Goal: Task Accomplishment & Management: Use online tool/utility

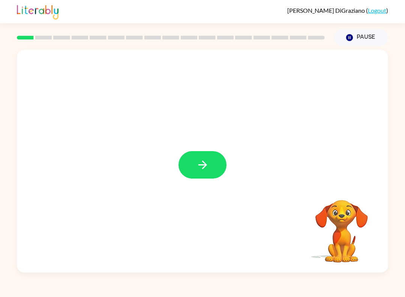
click at [190, 164] on button "button" at bounding box center [203, 164] width 48 height 27
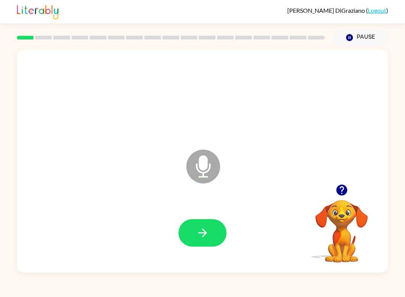
click at [204, 220] on button "button" at bounding box center [203, 232] width 48 height 27
click at [197, 235] on icon "button" at bounding box center [202, 232] width 13 height 13
click at [198, 226] on icon "button" at bounding box center [202, 232] width 13 height 13
click at [197, 236] on icon "button" at bounding box center [202, 232] width 13 height 13
click at [193, 221] on button "button" at bounding box center [203, 232] width 48 height 27
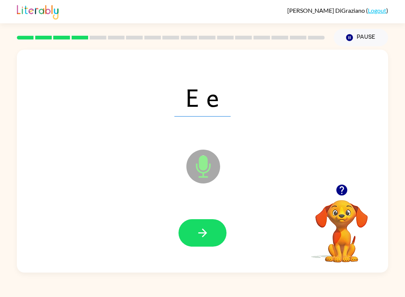
click at [197, 232] on icon "button" at bounding box center [202, 232] width 13 height 13
click at [206, 232] on icon "button" at bounding box center [202, 232] width 9 height 9
click at [194, 223] on button "button" at bounding box center [203, 232] width 48 height 27
click at [192, 230] on button "button" at bounding box center [203, 232] width 48 height 27
click at [196, 235] on icon "button" at bounding box center [202, 232] width 13 height 13
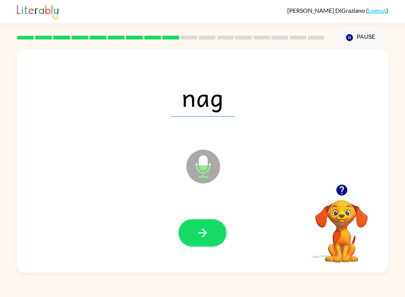
click at [194, 231] on button "button" at bounding box center [203, 232] width 48 height 27
click at [197, 226] on icon "button" at bounding box center [202, 232] width 13 height 13
click at [198, 231] on icon "button" at bounding box center [202, 232] width 13 height 13
click at [197, 231] on icon "button" at bounding box center [202, 232] width 13 height 13
click at [207, 238] on icon "button" at bounding box center [202, 232] width 13 height 13
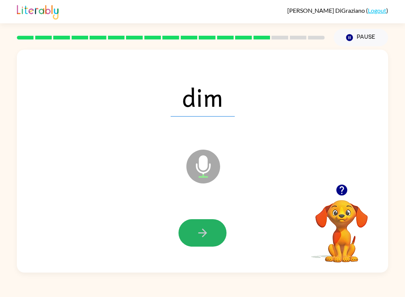
click at [192, 231] on button "button" at bounding box center [203, 232] width 48 height 27
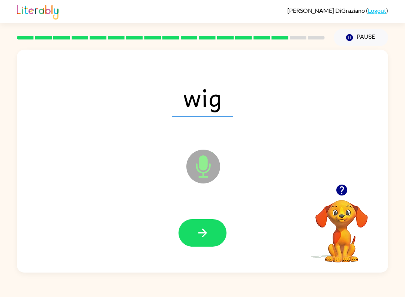
click at [195, 224] on button "button" at bounding box center [203, 232] width 48 height 27
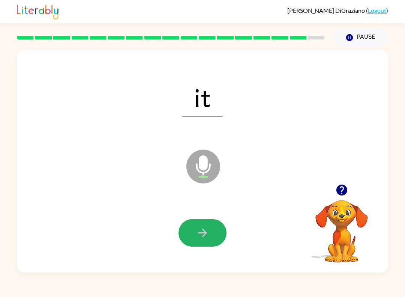
click at [200, 232] on icon "button" at bounding box center [202, 232] width 13 height 13
